Goal: Task Accomplishment & Management: Use online tool/utility

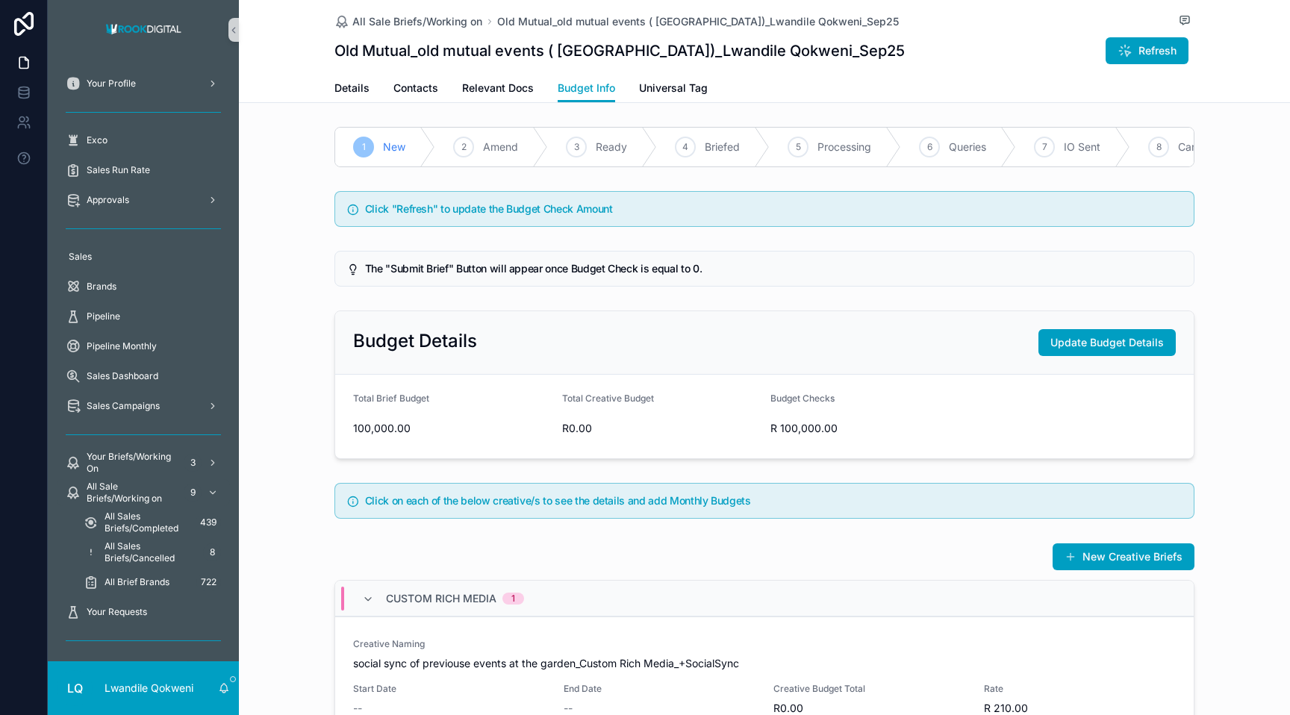
scroll to position [316, 0]
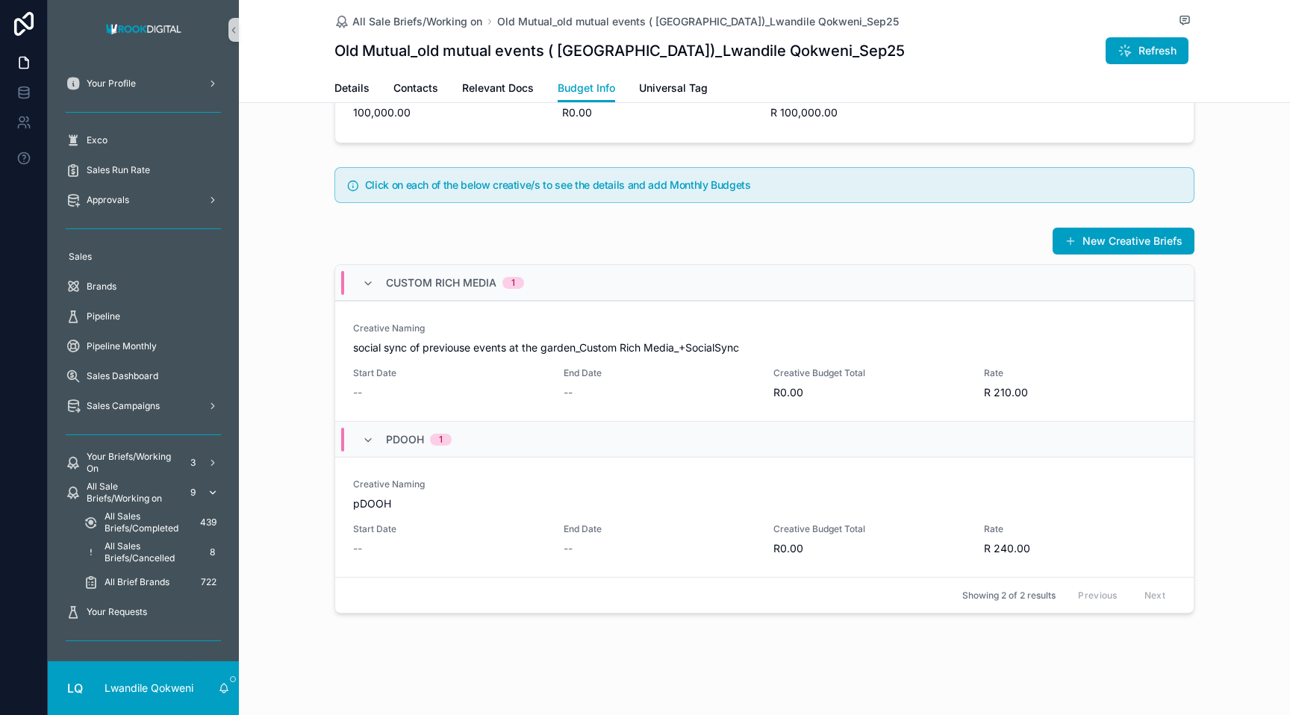
click at [161, 497] on span "All Sale Briefs/Working on" at bounding box center [132, 493] width 91 height 24
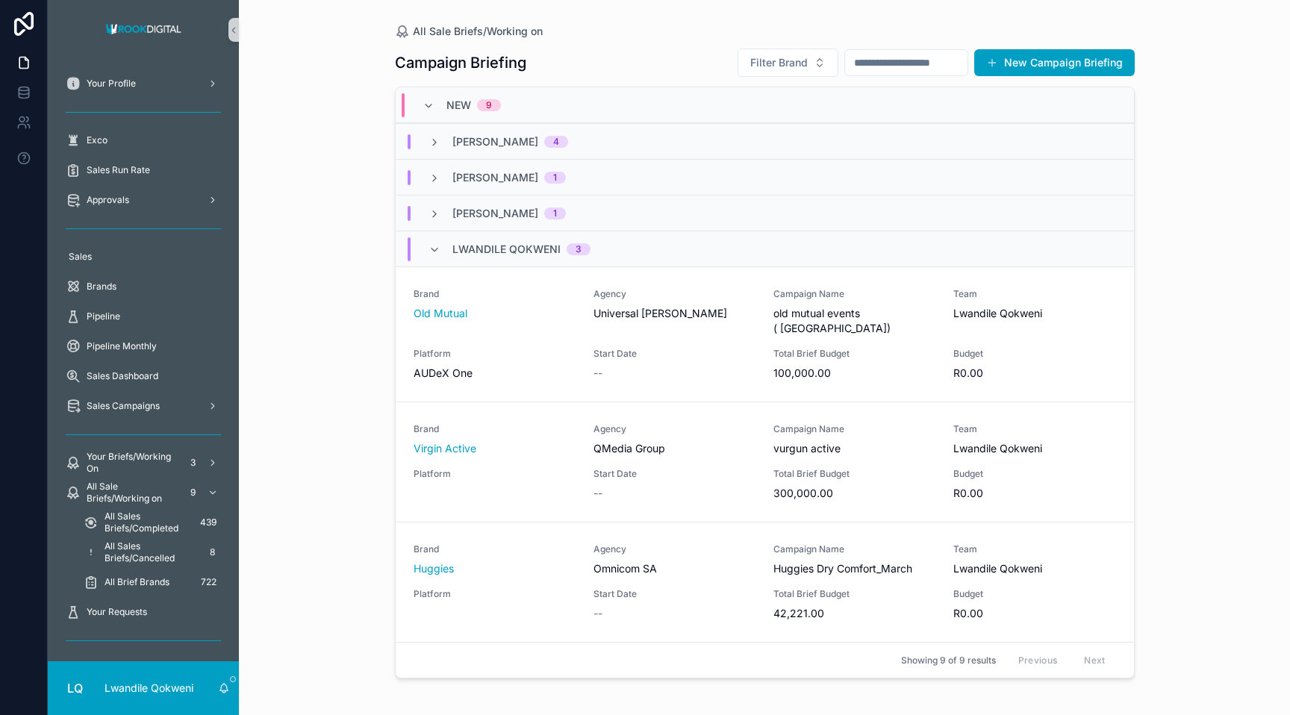
click at [492, 171] on span "[PERSON_NAME]" at bounding box center [495, 177] width 86 height 15
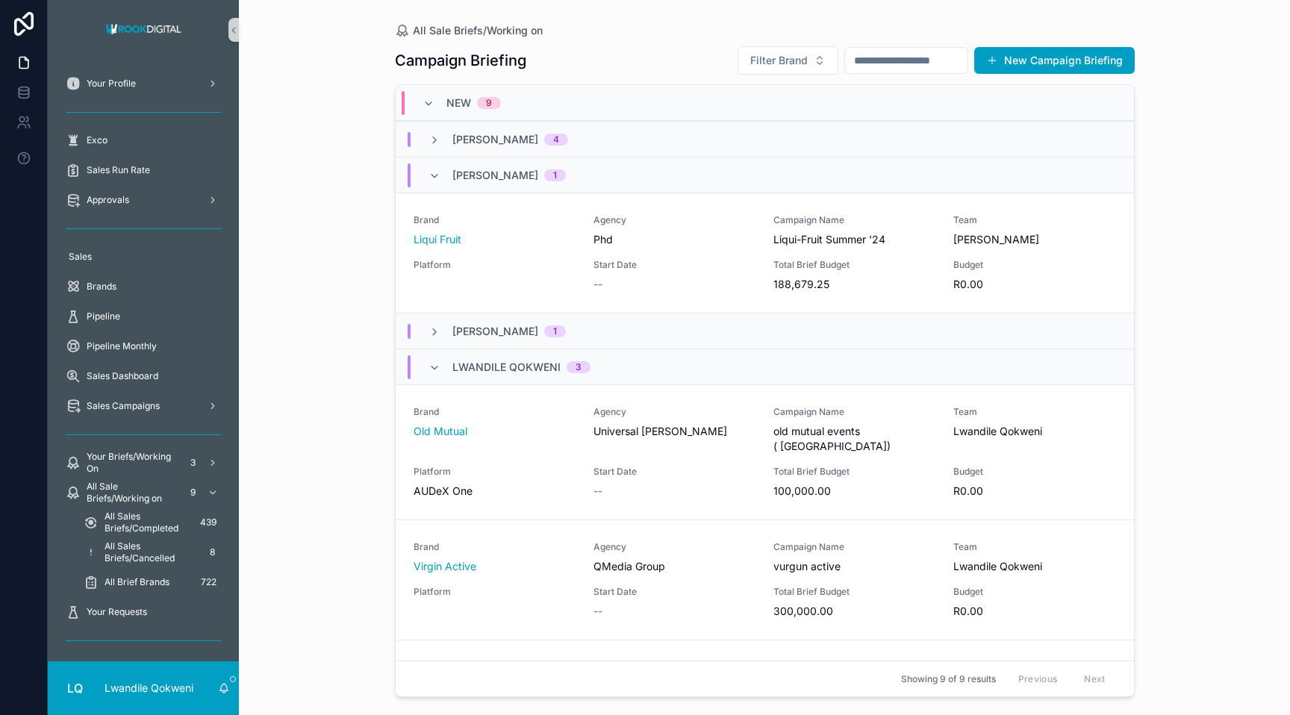
click at [492, 171] on span "[PERSON_NAME]" at bounding box center [495, 175] width 86 height 15
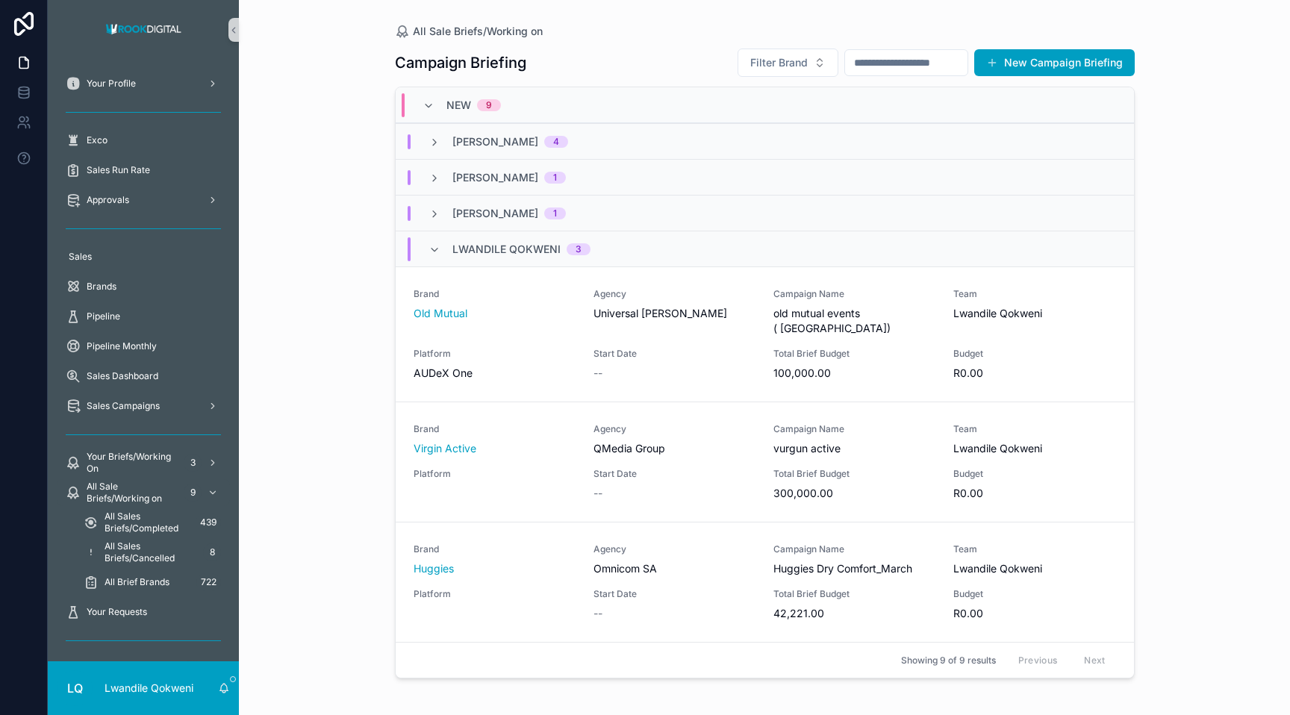
click at [463, 101] on span "New" at bounding box center [458, 105] width 25 height 15
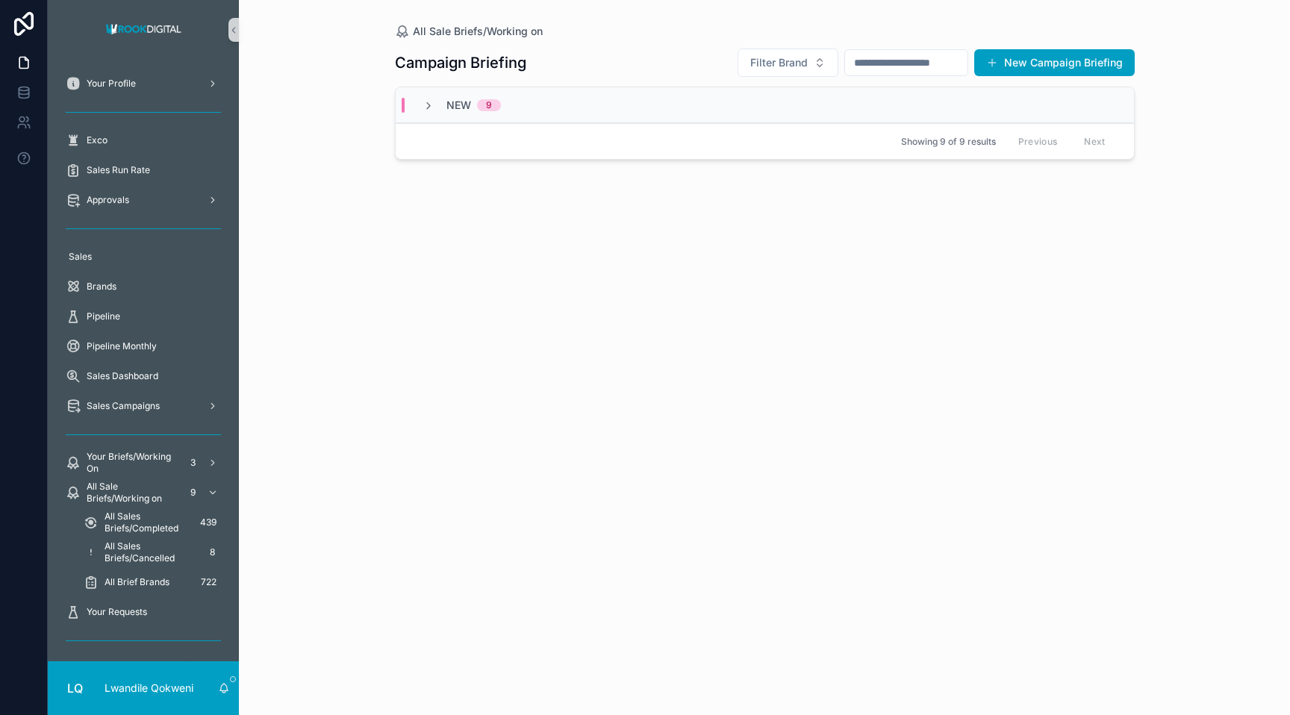
click at [463, 101] on span "New" at bounding box center [458, 105] width 25 height 15
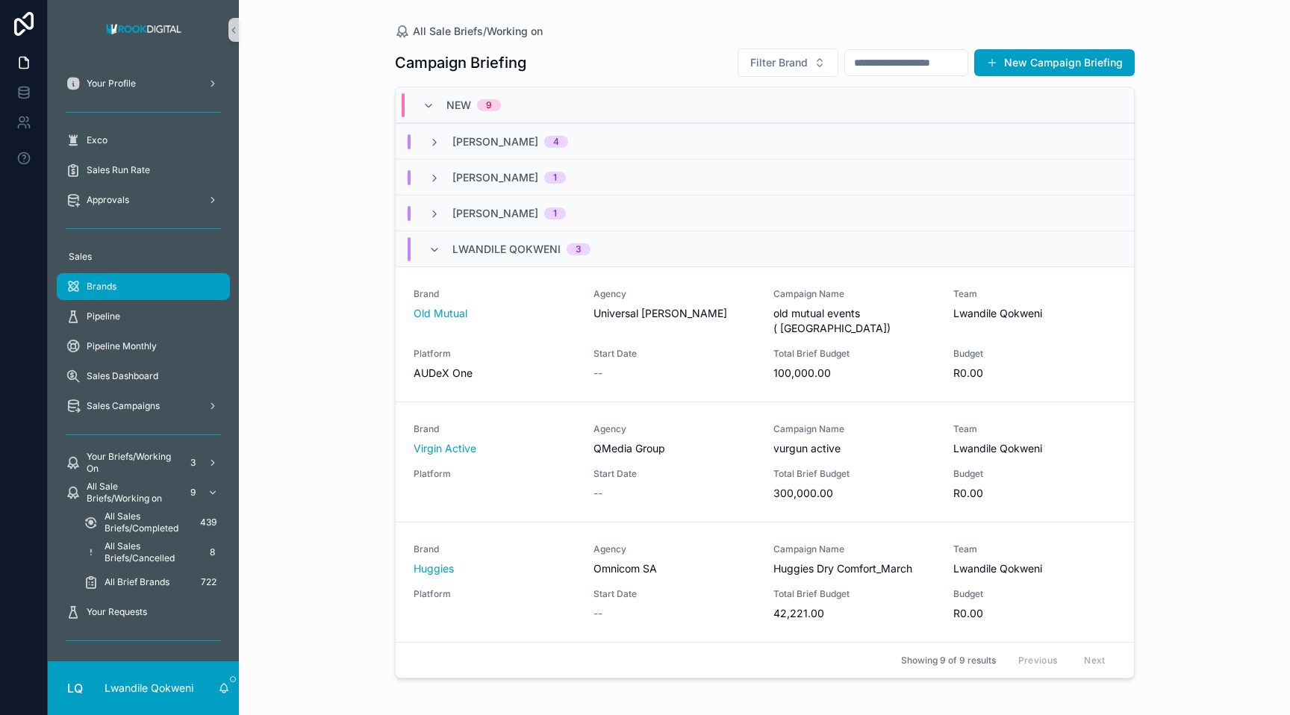
click at [107, 293] on div "Brands" at bounding box center [143, 287] width 155 height 24
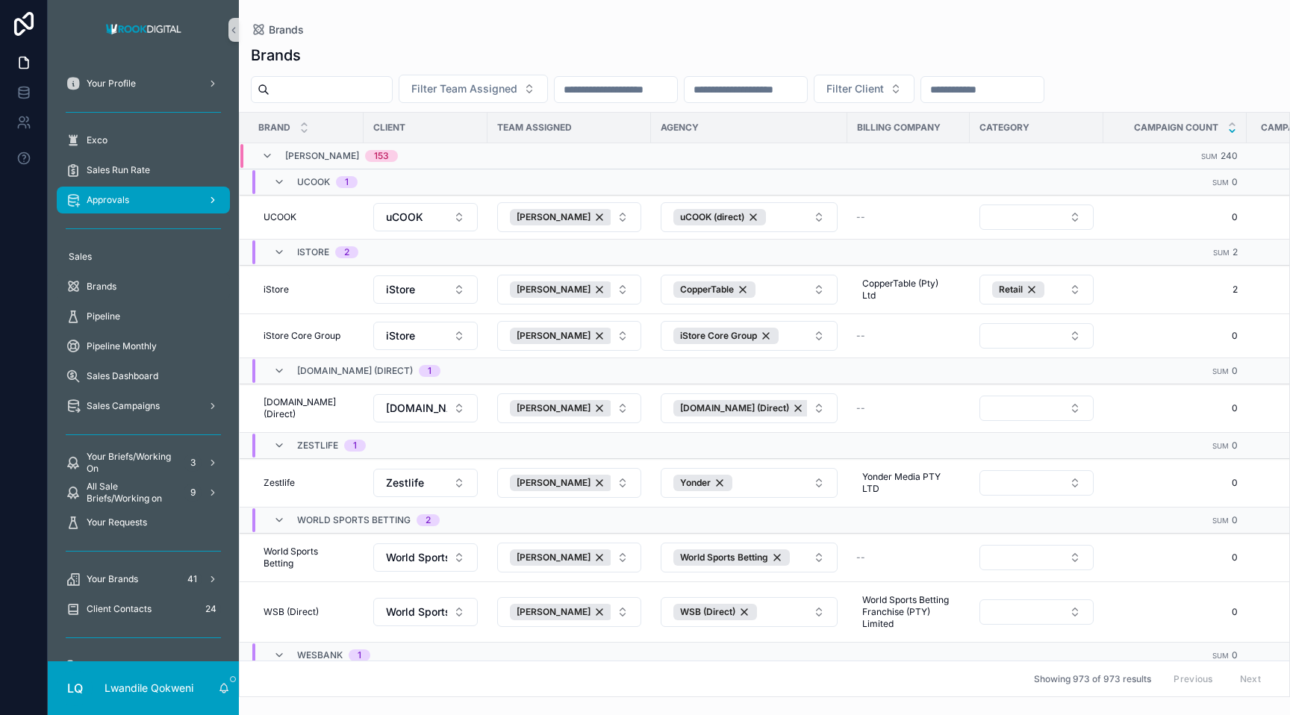
click at [154, 198] on div "Approvals" at bounding box center [143, 200] width 155 height 24
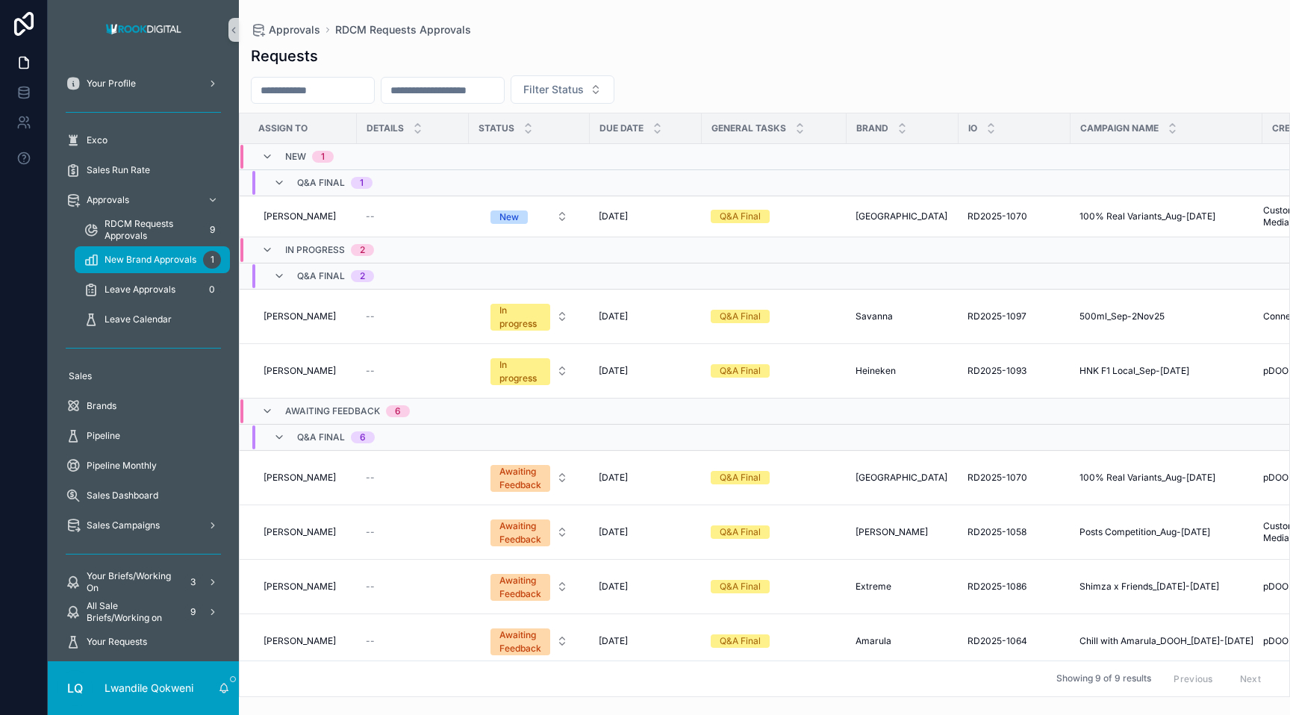
click at [151, 263] on span "New Brand Approvals" at bounding box center [150, 260] width 92 height 12
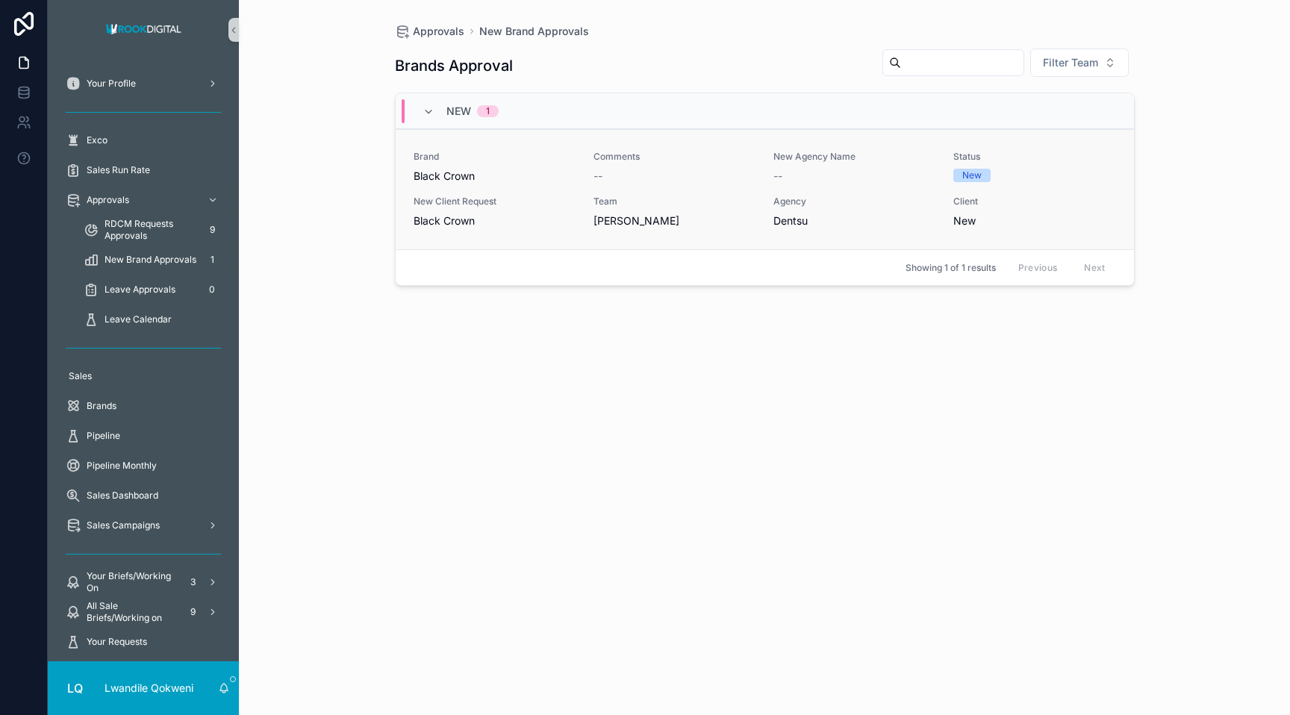
click at [994, 217] on div "New" at bounding box center [1034, 220] width 162 height 15
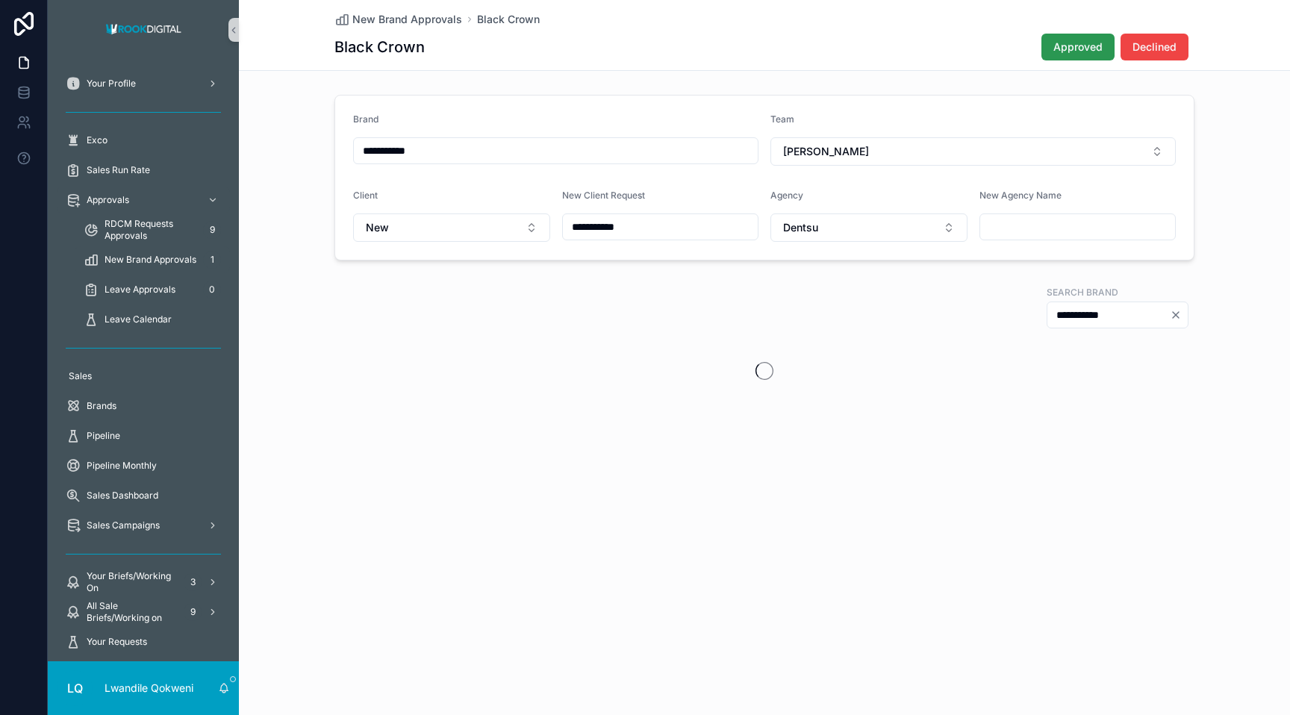
click at [1081, 43] on span "Approved" at bounding box center [1077, 47] width 49 height 15
